Goal: Find specific page/section: Find specific page/section

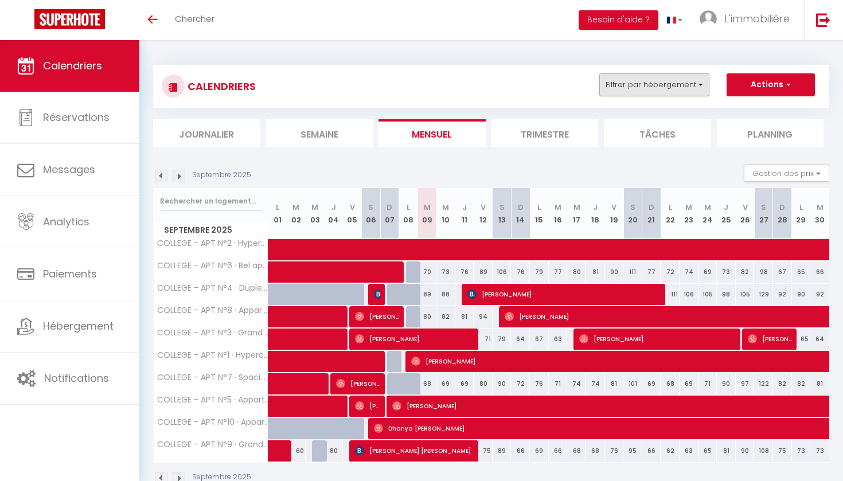
click at [631, 83] on button "Filtrer par hébergement" at bounding box center [655, 84] width 110 height 23
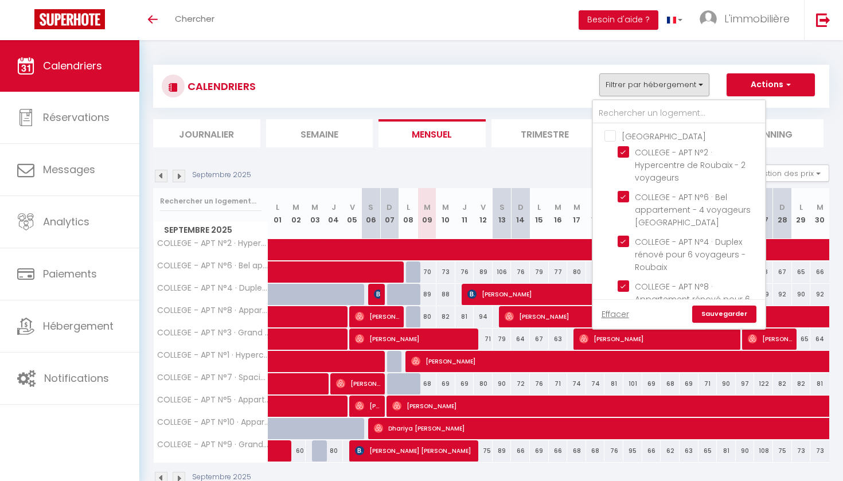
click at [619, 134] on input "[GEOGRAPHIC_DATA]" at bounding box center [691, 135] width 172 height 11
checkbox input "true"
checkbox input "false"
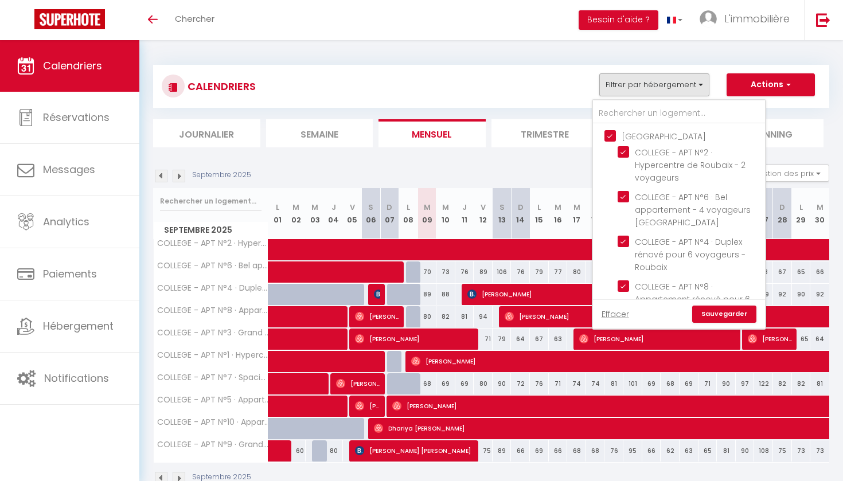
checkbox input "false"
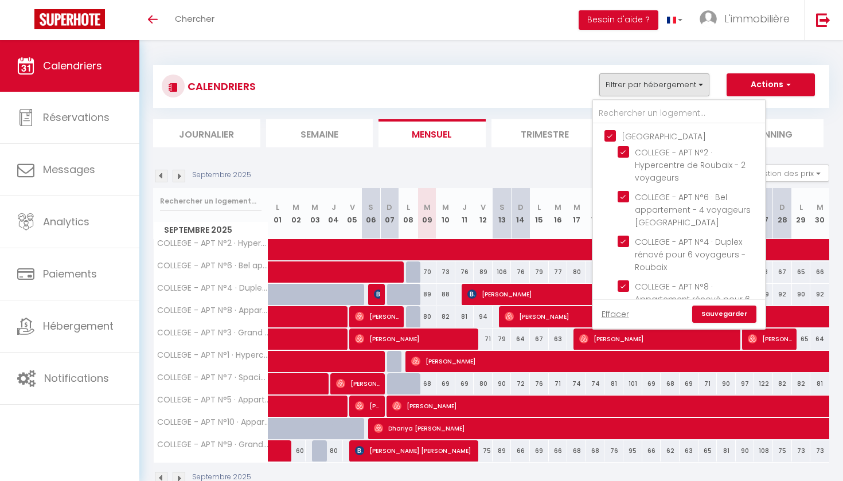
checkbox input "false"
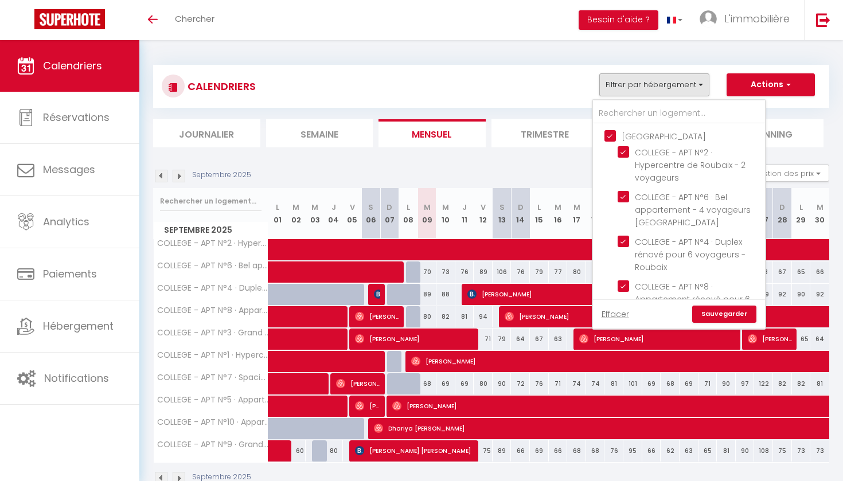
checkbox input "false"
click at [619, 134] on input "[GEOGRAPHIC_DATA]" at bounding box center [691, 135] width 172 height 11
checkbox input "false"
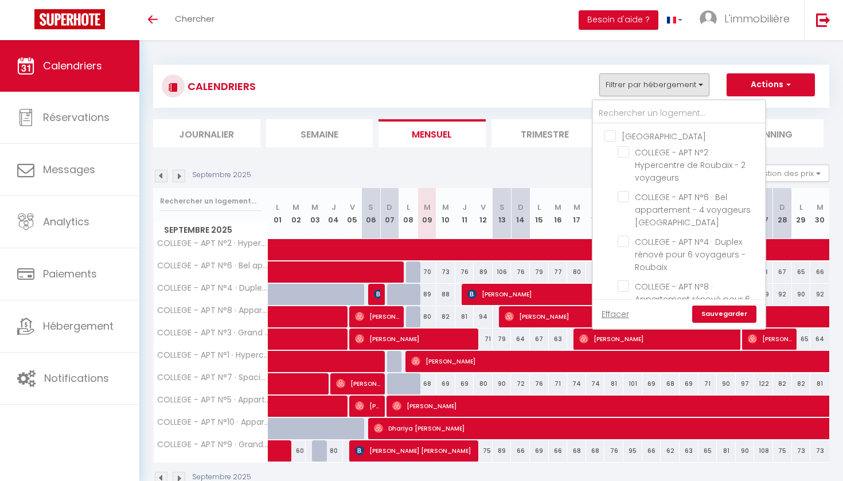
checkbox input "false"
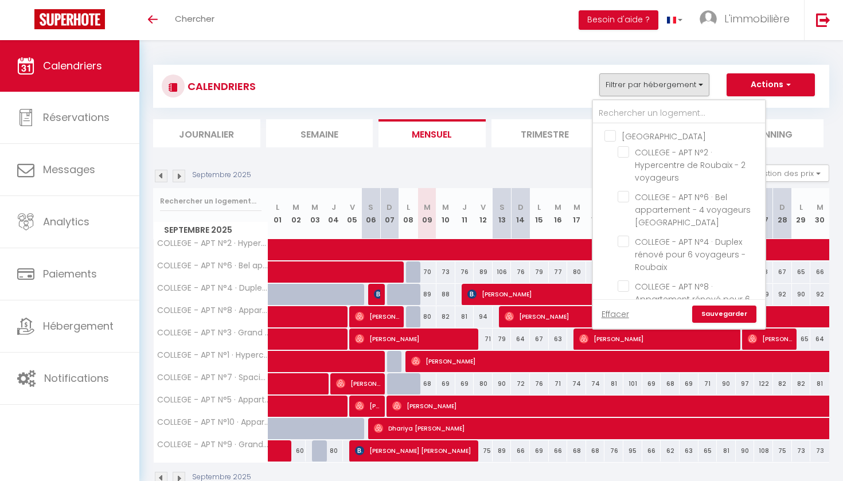
checkbox input "false"
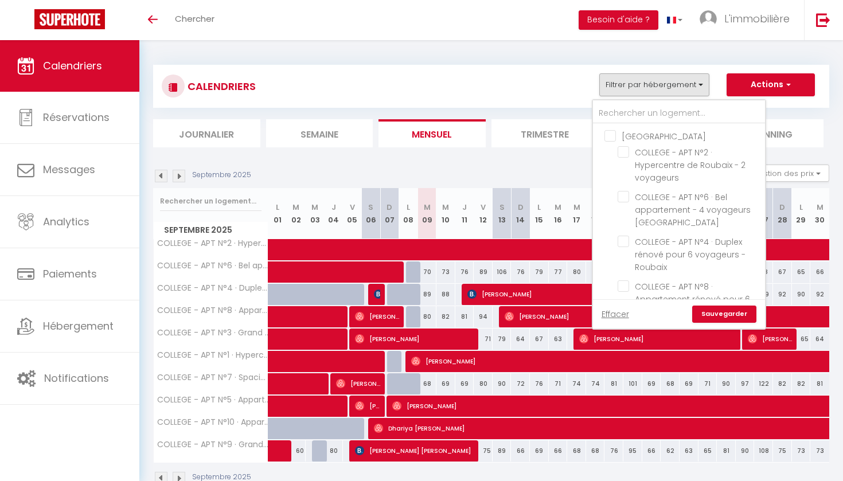
checkbox input "false"
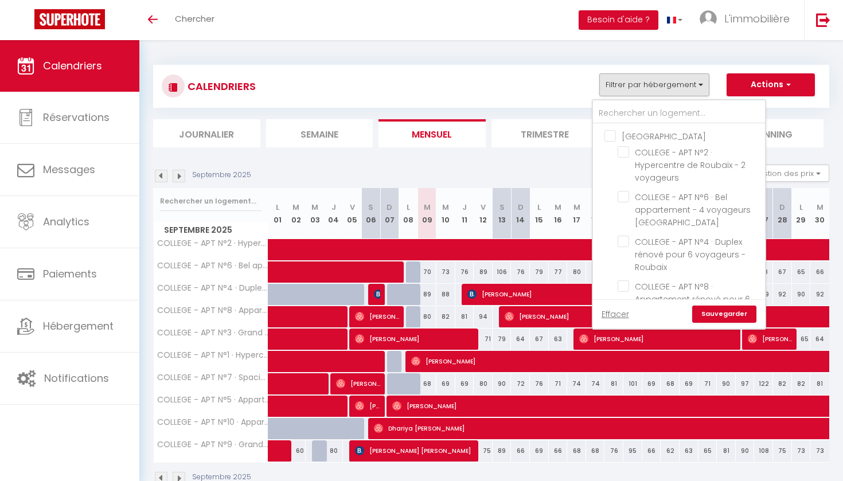
checkbox input "false"
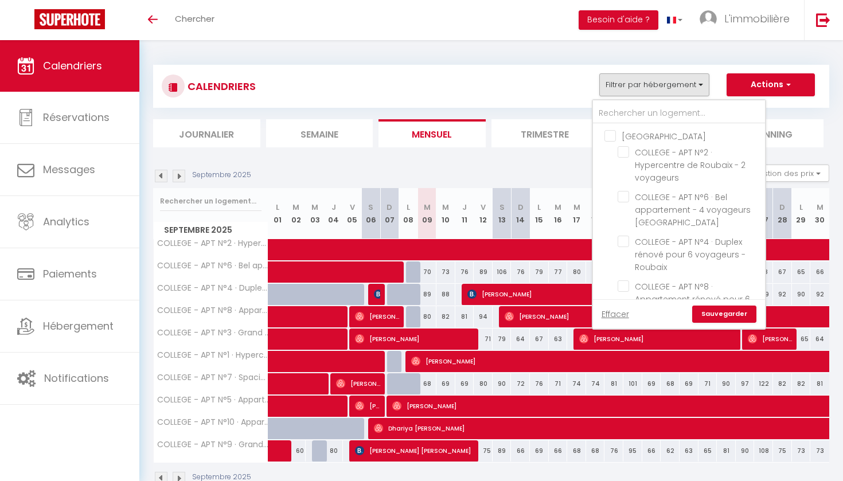
checkbox input "false"
click at [705, 312] on link "Sauvegarder" at bounding box center [725, 314] width 64 height 17
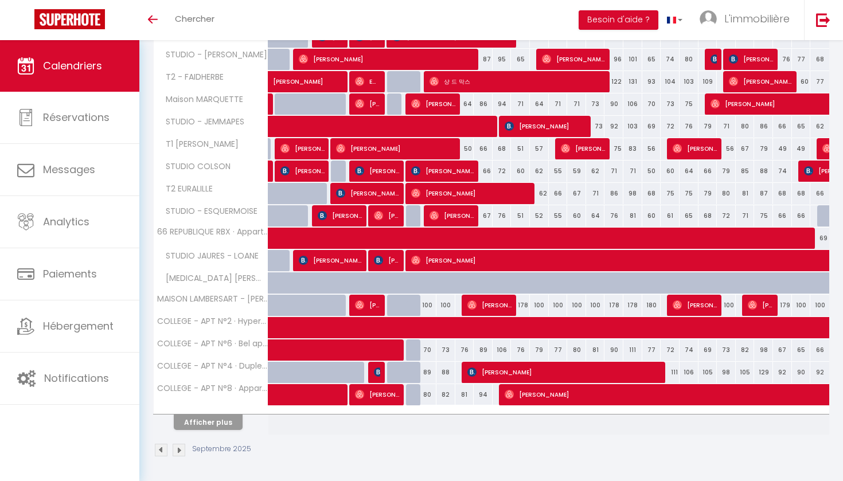
click at [227, 416] on button "Afficher plus" at bounding box center [208, 422] width 69 height 15
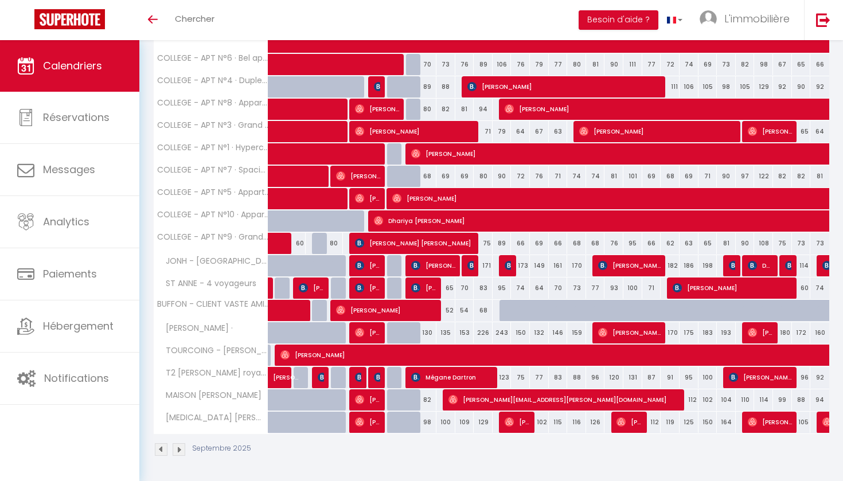
scroll to position [565, 0]
